Goal: Ask a question

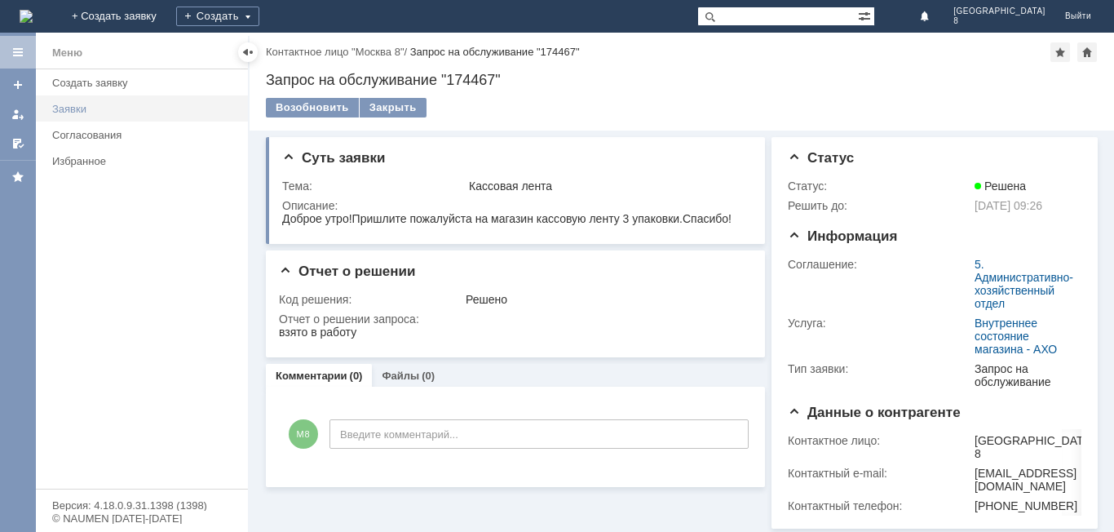
click at [97, 105] on div "Заявки" at bounding box center [145, 109] width 186 height 12
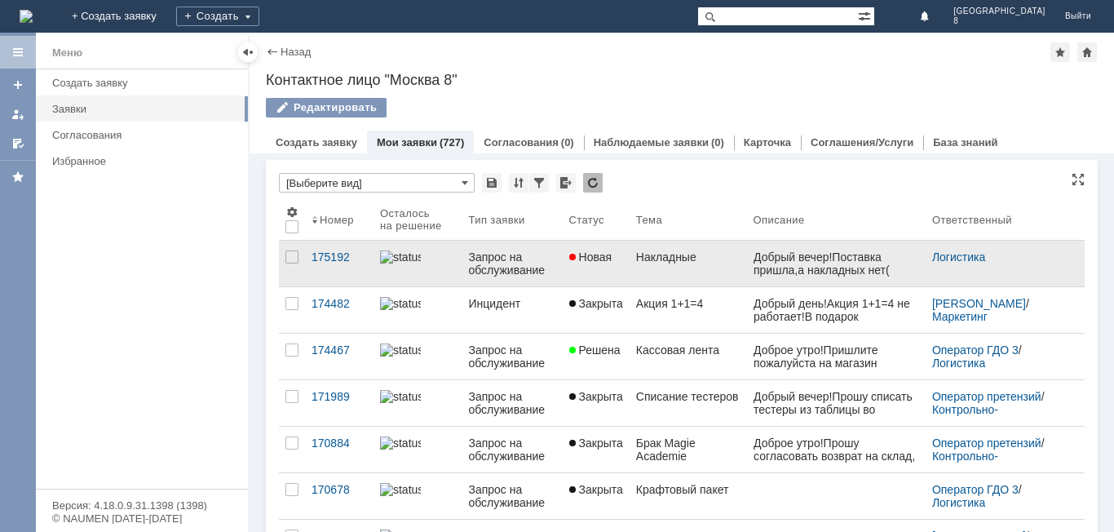
click at [823, 265] on div "Добрый вечер!Поставка пришла,а накладных нет(" at bounding box center [836, 263] width 166 height 26
click at [724, 263] on div "Накладные" at bounding box center [688, 256] width 104 height 13
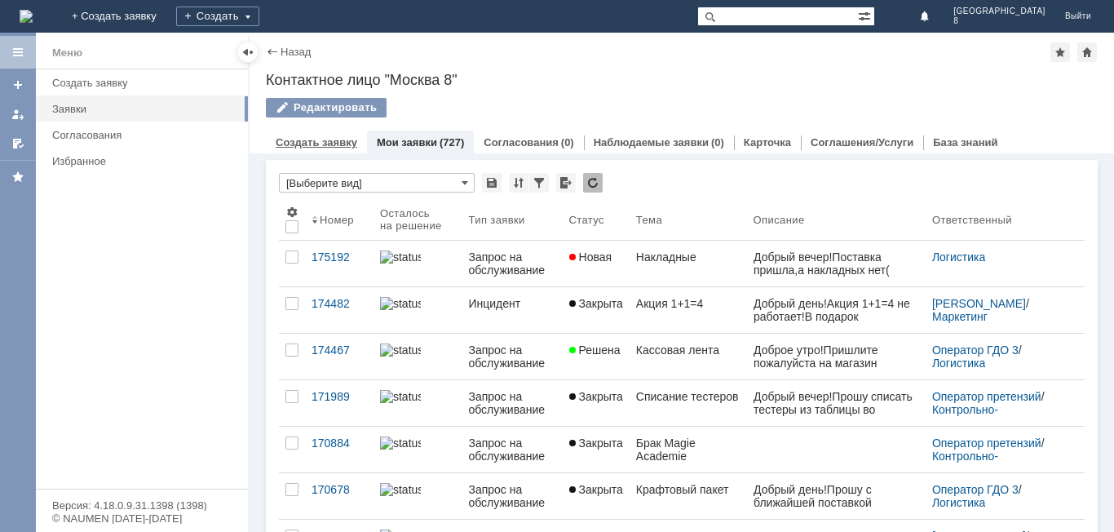
click at [352, 138] on link "Создать заявку" at bounding box center [317, 142] width 82 height 12
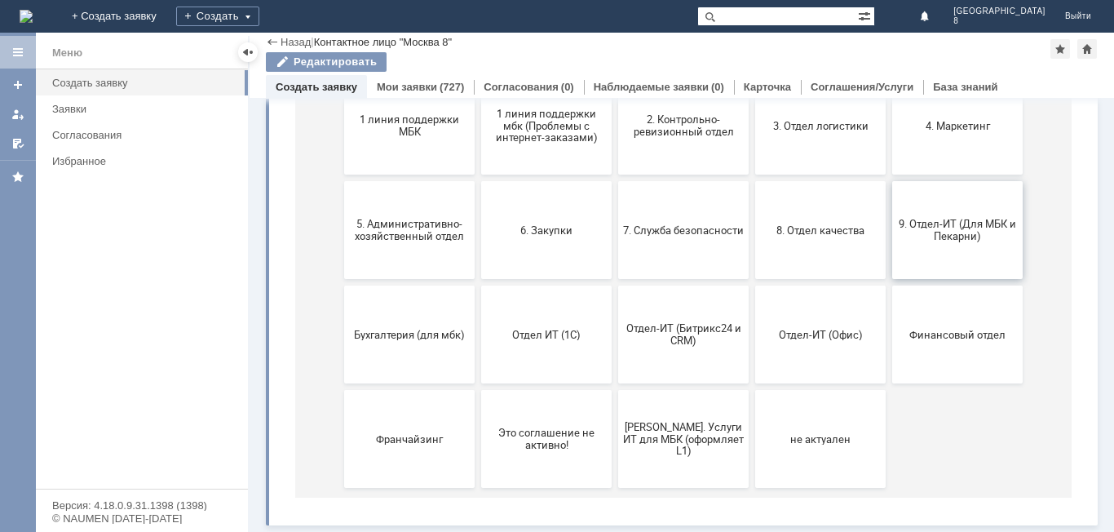
click at [994, 228] on span "9. Отдел-ИТ (Для МБК и Пекарни)" at bounding box center [957, 230] width 121 height 24
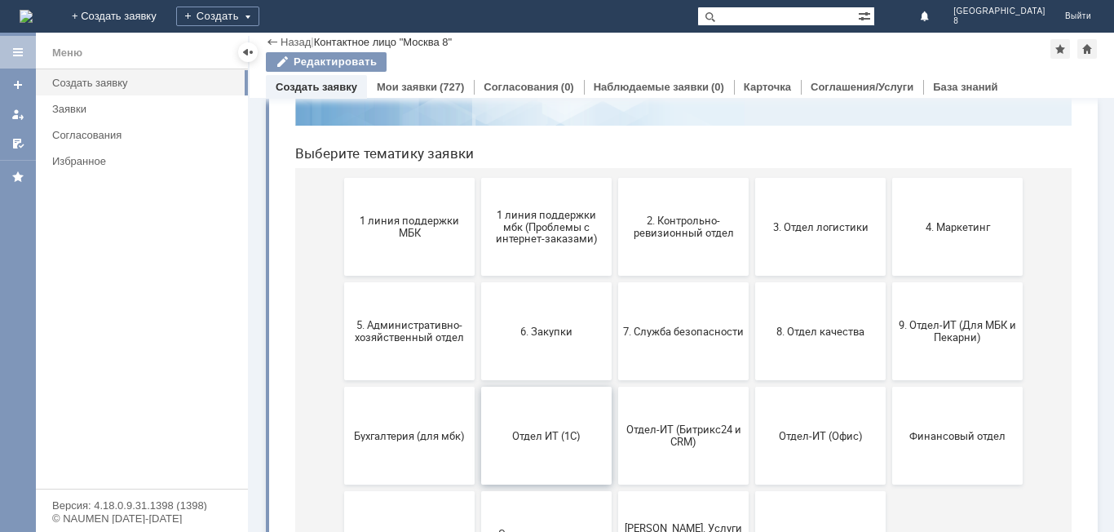
click at [534, 420] on button "Отдел ИТ (1С)" at bounding box center [546, 436] width 131 height 98
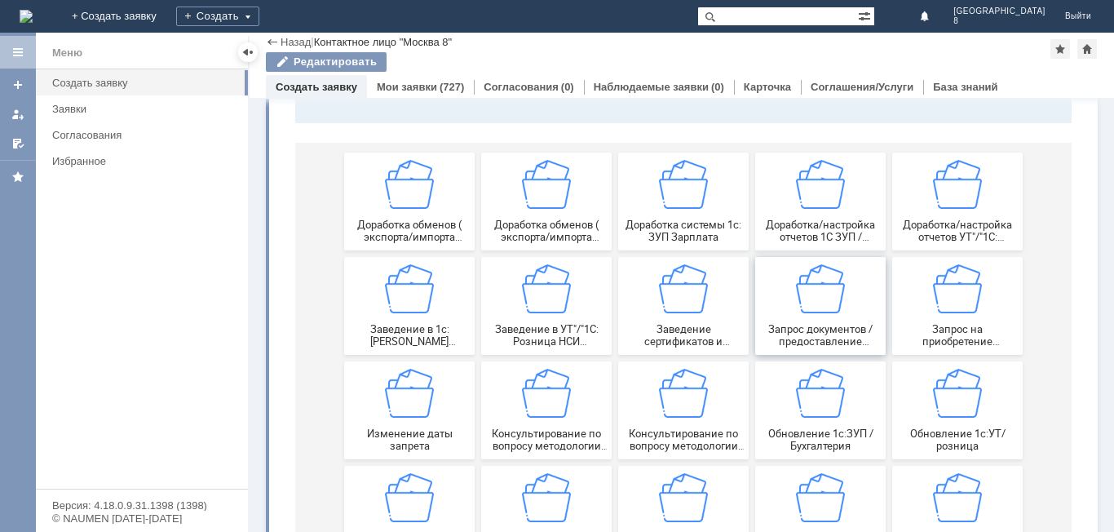
click at [823, 303] on img at bounding box center [820, 288] width 49 height 49
